Goal: Task Accomplishment & Management: Manage account settings

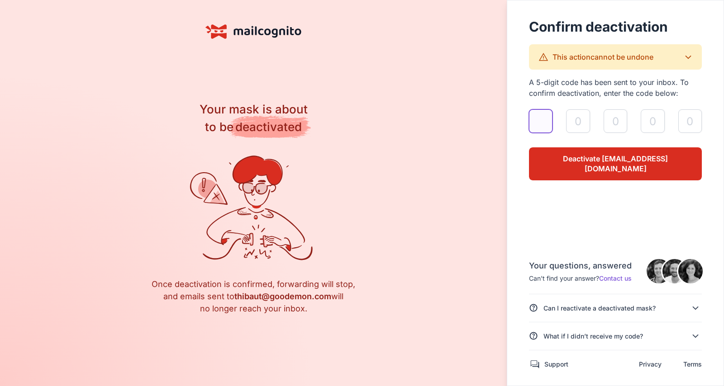
click at [549, 123] on input "validateAlias" at bounding box center [541, 121] width 24 height 24
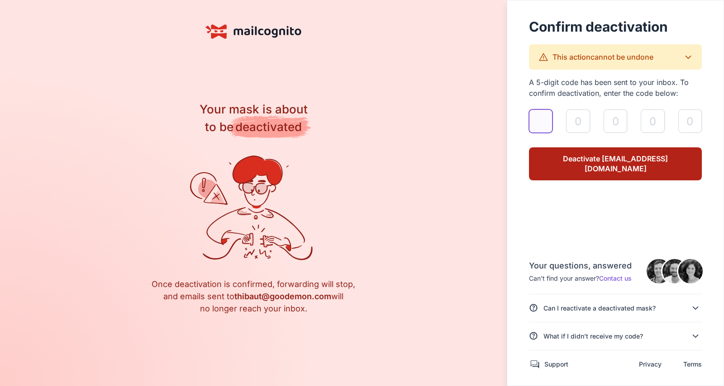
paste input "2"
type input "2"
type input "0"
type input "2"
type input "9"
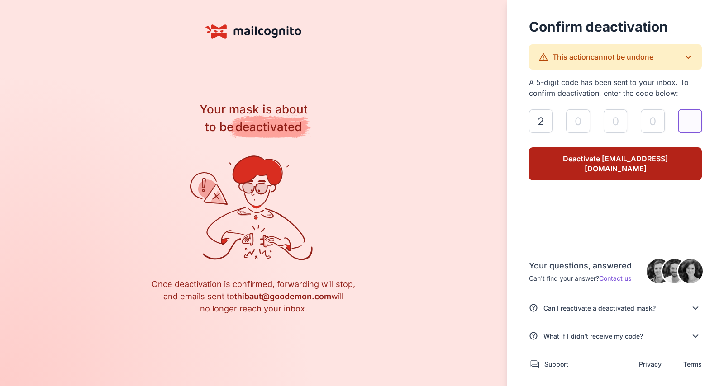
type input "1"
click at [577, 153] on link "Deactivate [EMAIL_ADDRESS][DOMAIN_NAME]" at bounding box center [615, 163] width 173 height 33
